Goal: Task Accomplishment & Management: Use online tool/utility

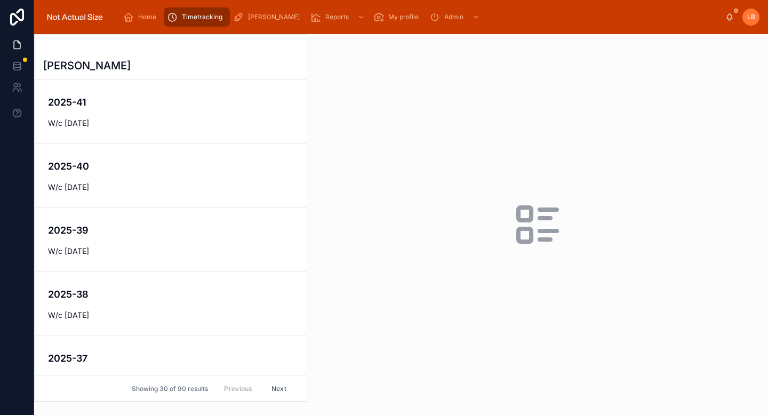
click at [178, 189] on span "W/c [DATE]" at bounding box center [171, 187] width 246 height 11
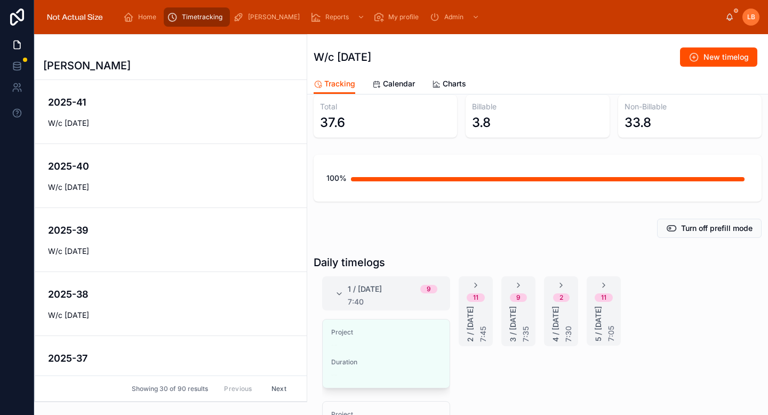
scroll to position [19, 0]
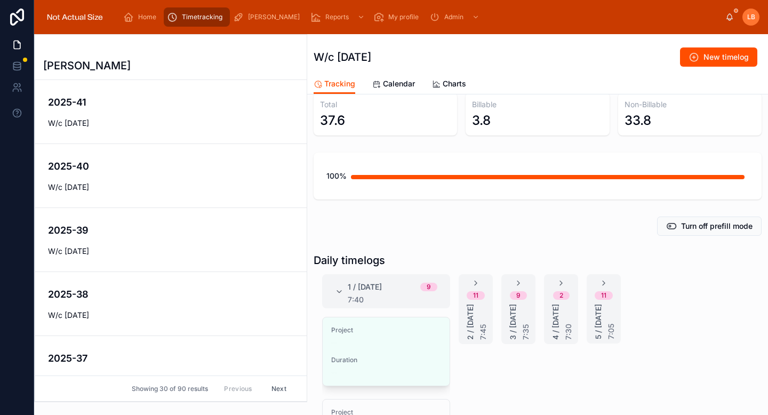
click at [605, 292] on div "11" at bounding box center [603, 295] width 5 height 9
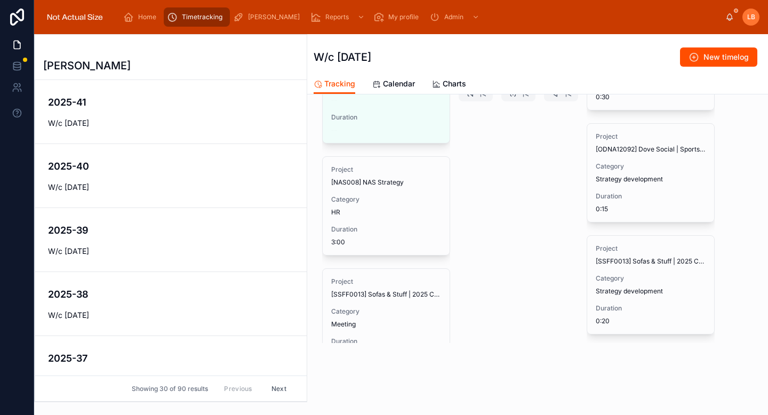
scroll to position [112, 0]
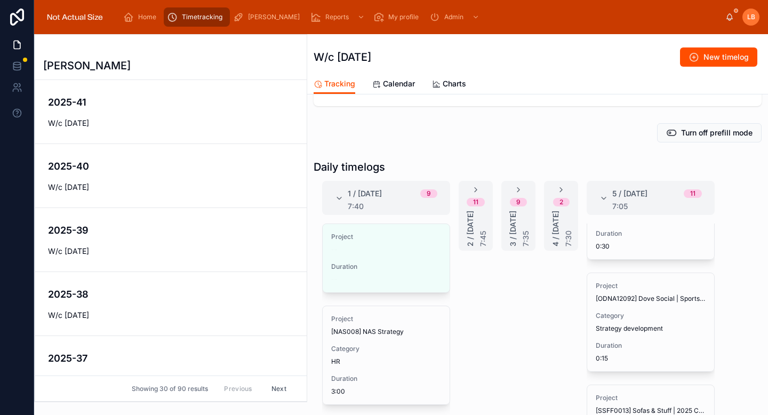
click at [555, 184] on div "2 4 / [DATE] 7:30" at bounding box center [561, 216] width 34 height 70
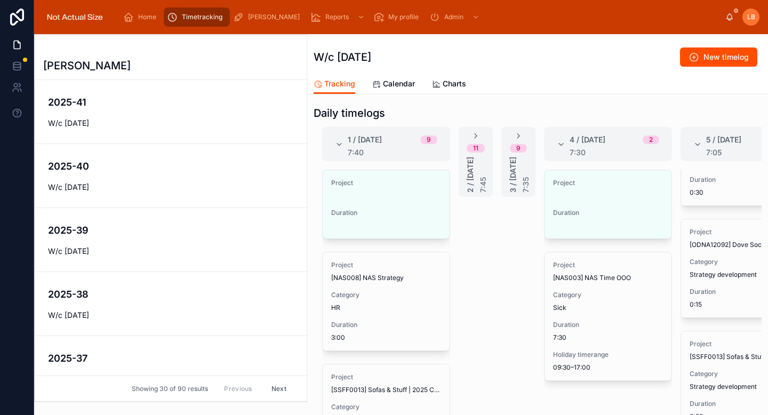
scroll to position [149, 0]
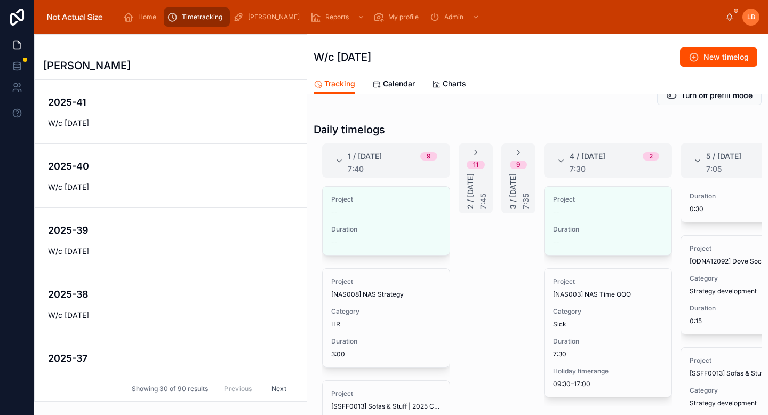
click at [522, 151] on icon at bounding box center [518, 152] width 9 height 9
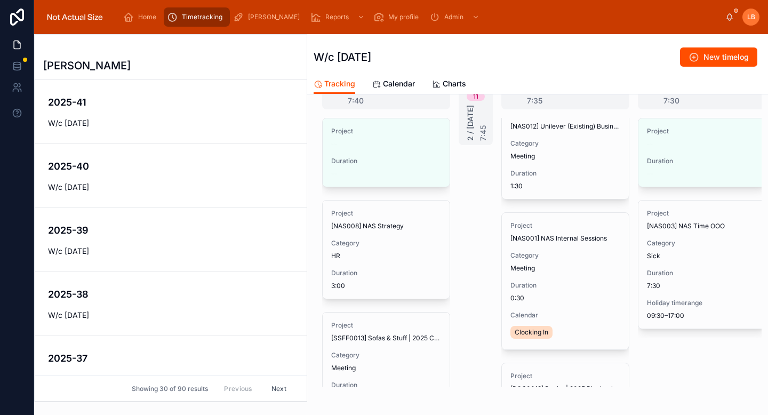
scroll to position [173, 0]
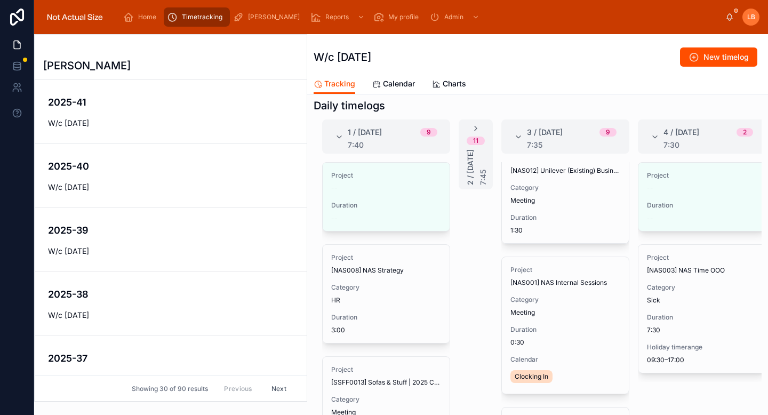
drag, startPoint x: 475, startPoint y: 125, endPoint x: 508, endPoint y: 153, distance: 42.8
click at [476, 125] on icon at bounding box center [476, 128] width 9 height 9
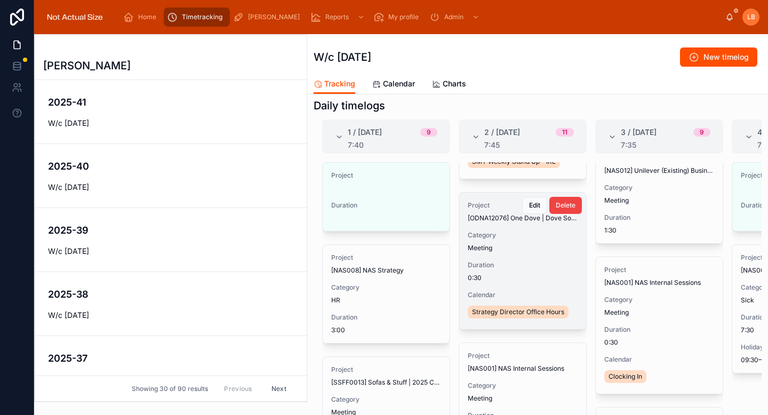
scroll to position [315, 0]
click at [529, 201] on span "Edit" at bounding box center [534, 205] width 11 height 9
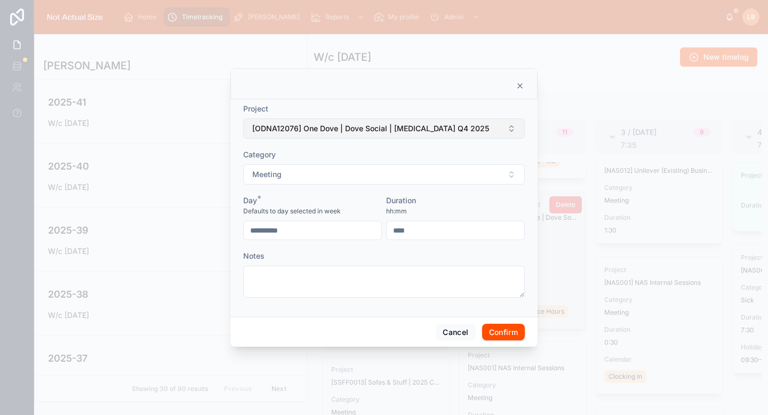
click at [411, 130] on span "[ODNA12076] One Dove | Dove Social | [MEDICAL_DATA] Q4 2025" at bounding box center [370, 128] width 237 height 11
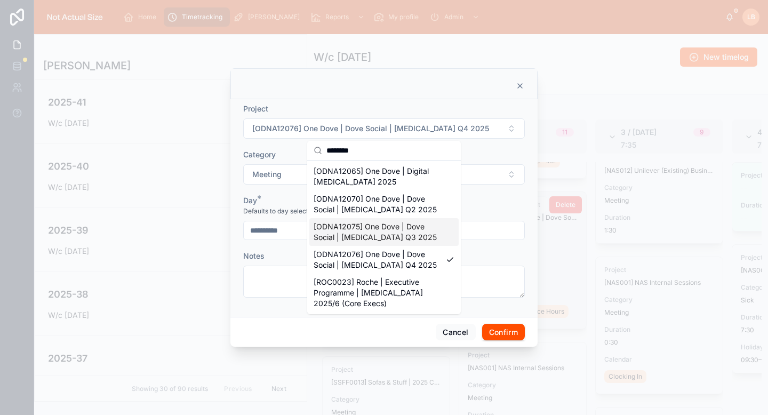
type input "********"
click at [382, 236] on span "[ODNA12075] One Dove | Dove Social | [MEDICAL_DATA] Q3 2025" at bounding box center [378, 231] width 128 height 21
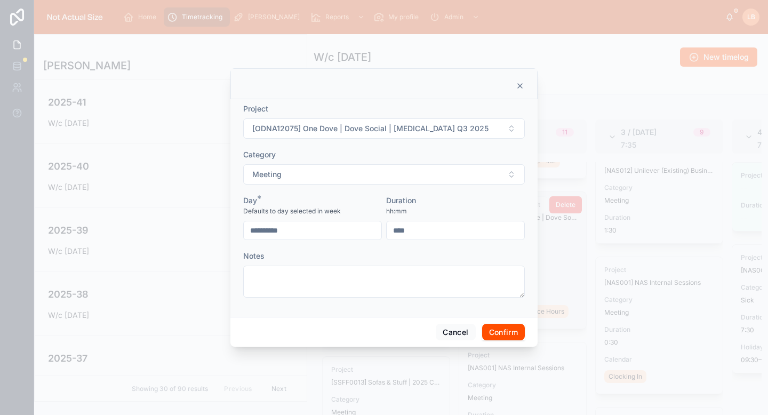
click at [512, 334] on button "Confirm" at bounding box center [503, 332] width 43 height 17
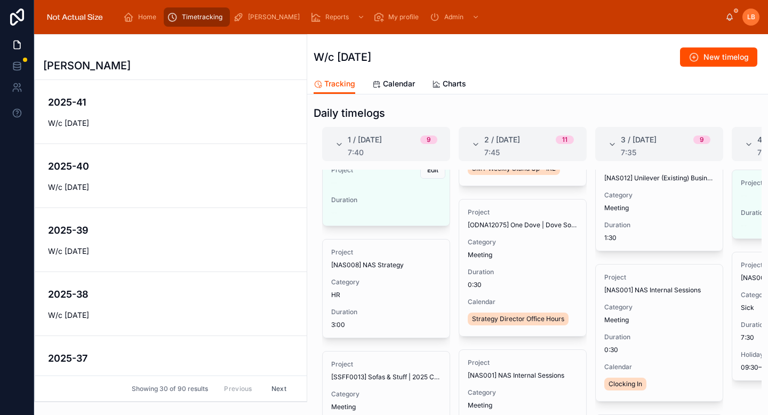
scroll to position [2, 0]
